Goal: Task Accomplishment & Management: Manage account settings

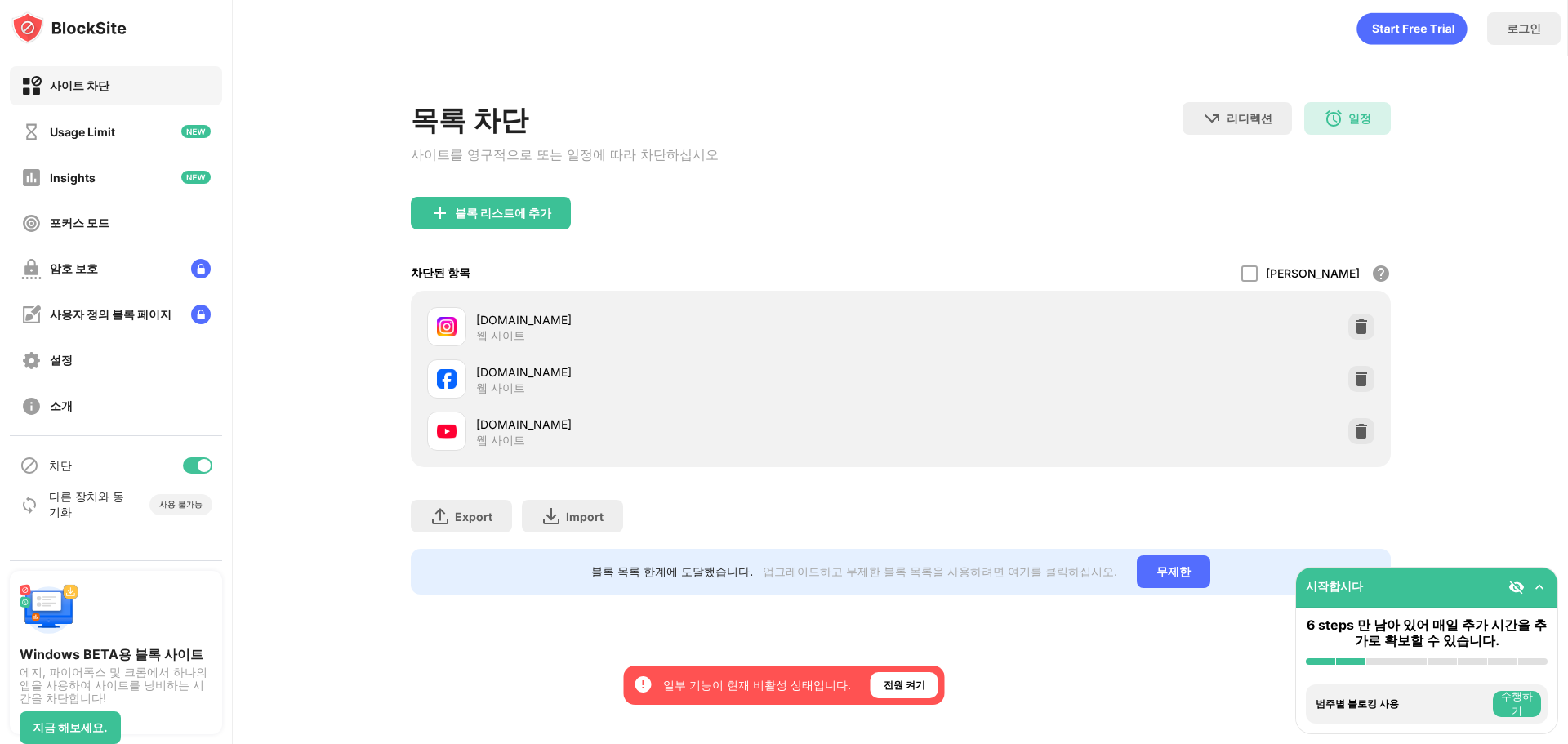
click at [915, 238] on div "블록 리스트에 추가" at bounding box center [901, 225] width 980 height 59
click at [1257, 274] on div at bounding box center [1249, 273] width 16 height 16
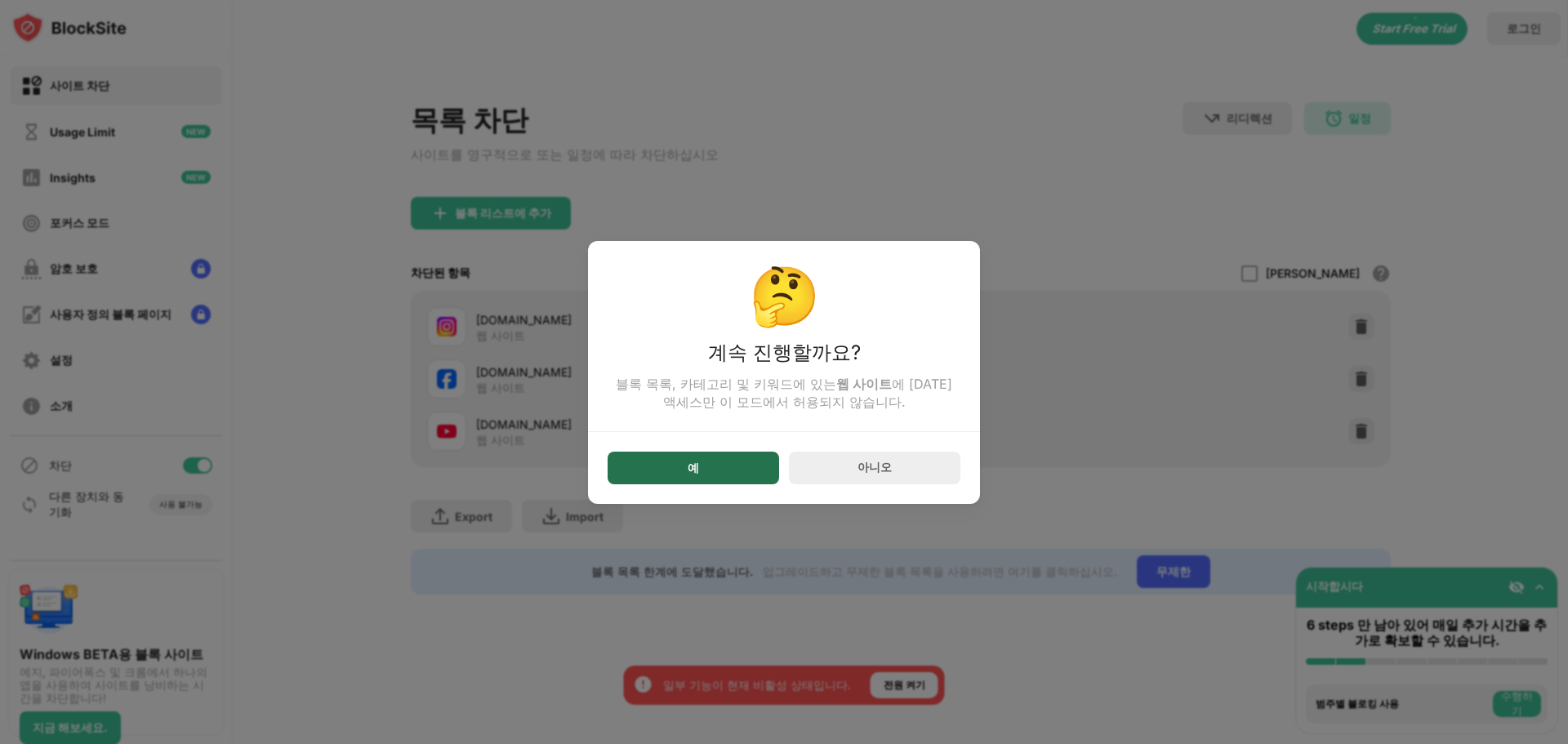
click at [761, 472] on div "예" at bounding box center [693, 468] width 171 height 33
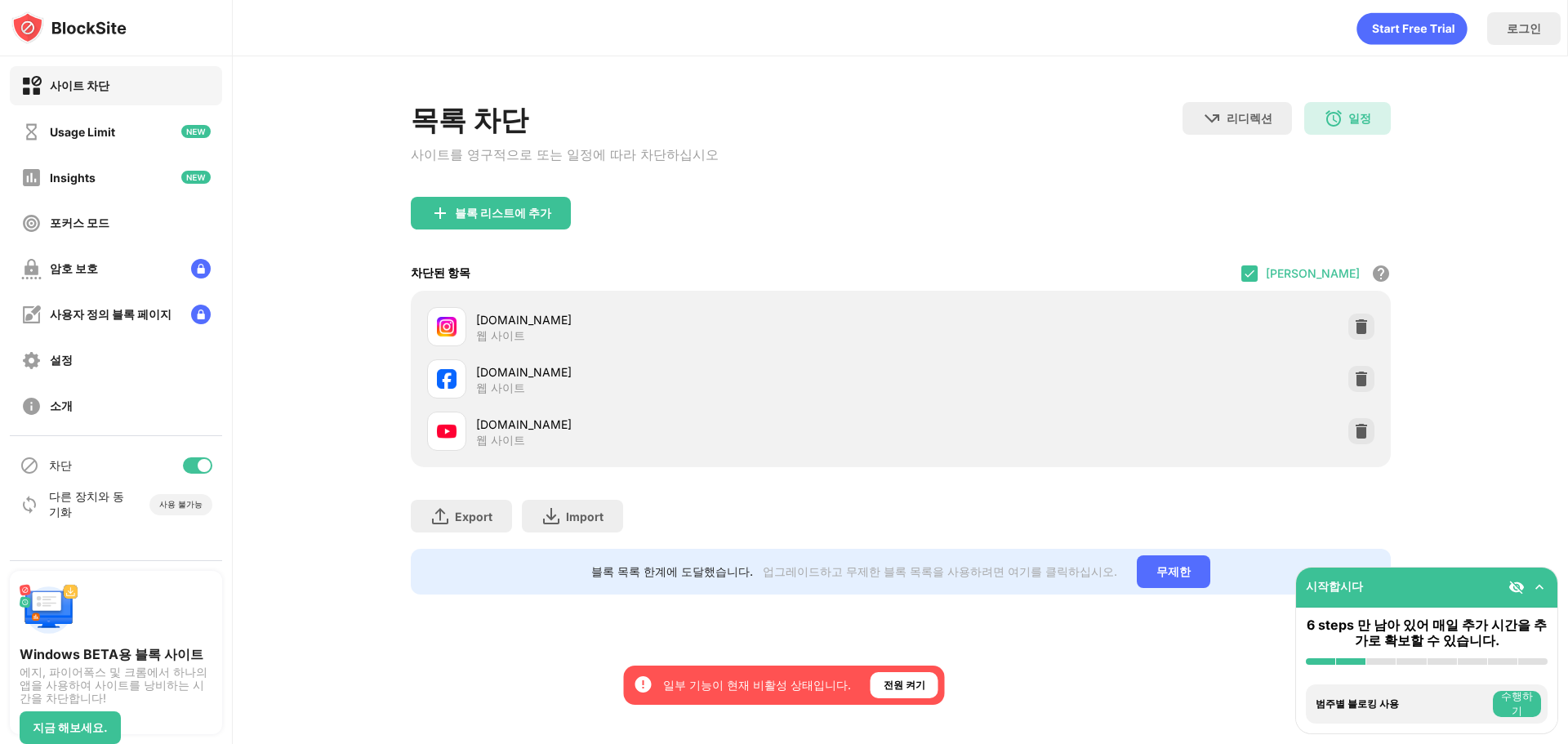
click at [1257, 280] on div at bounding box center [1249, 273] width 16 height 16
click at [204, 466] on div at bounding box center [204, 465] width 13 height 13
